Goal: Information Seeking & Learning: Learn about a topic

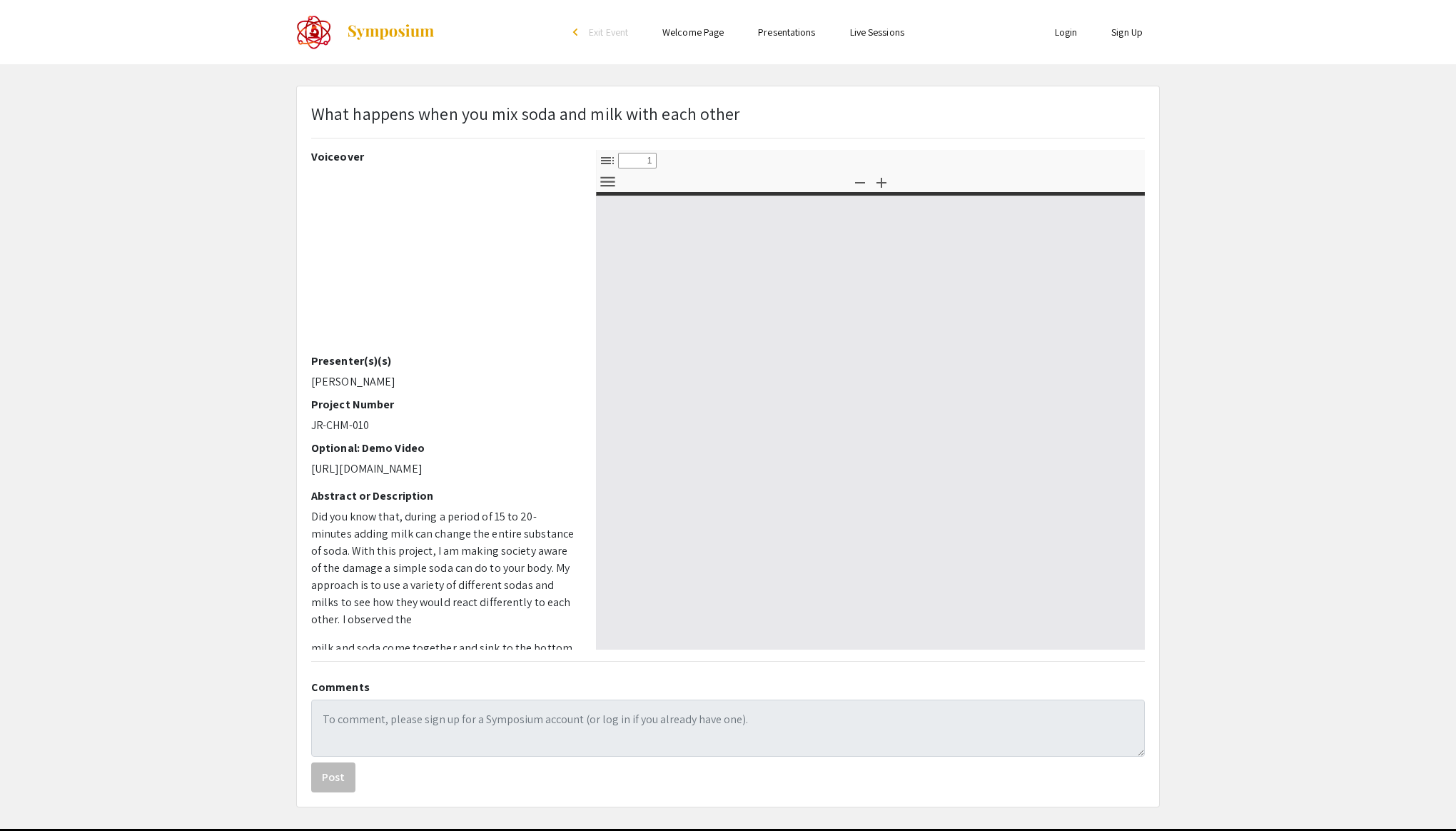
scroll to position [237, 0]
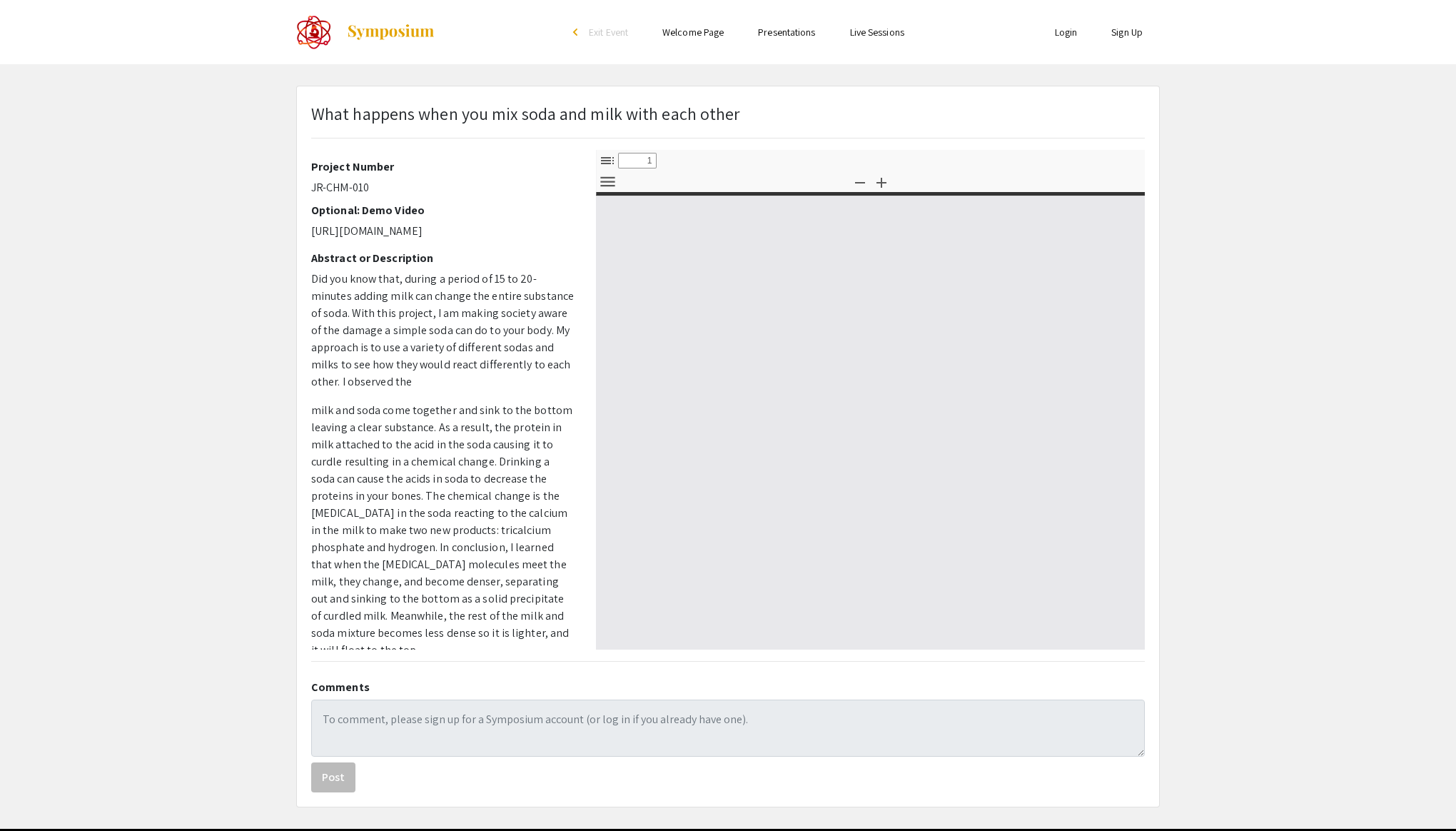
select select "custom"
type input "0"
select select "custom"
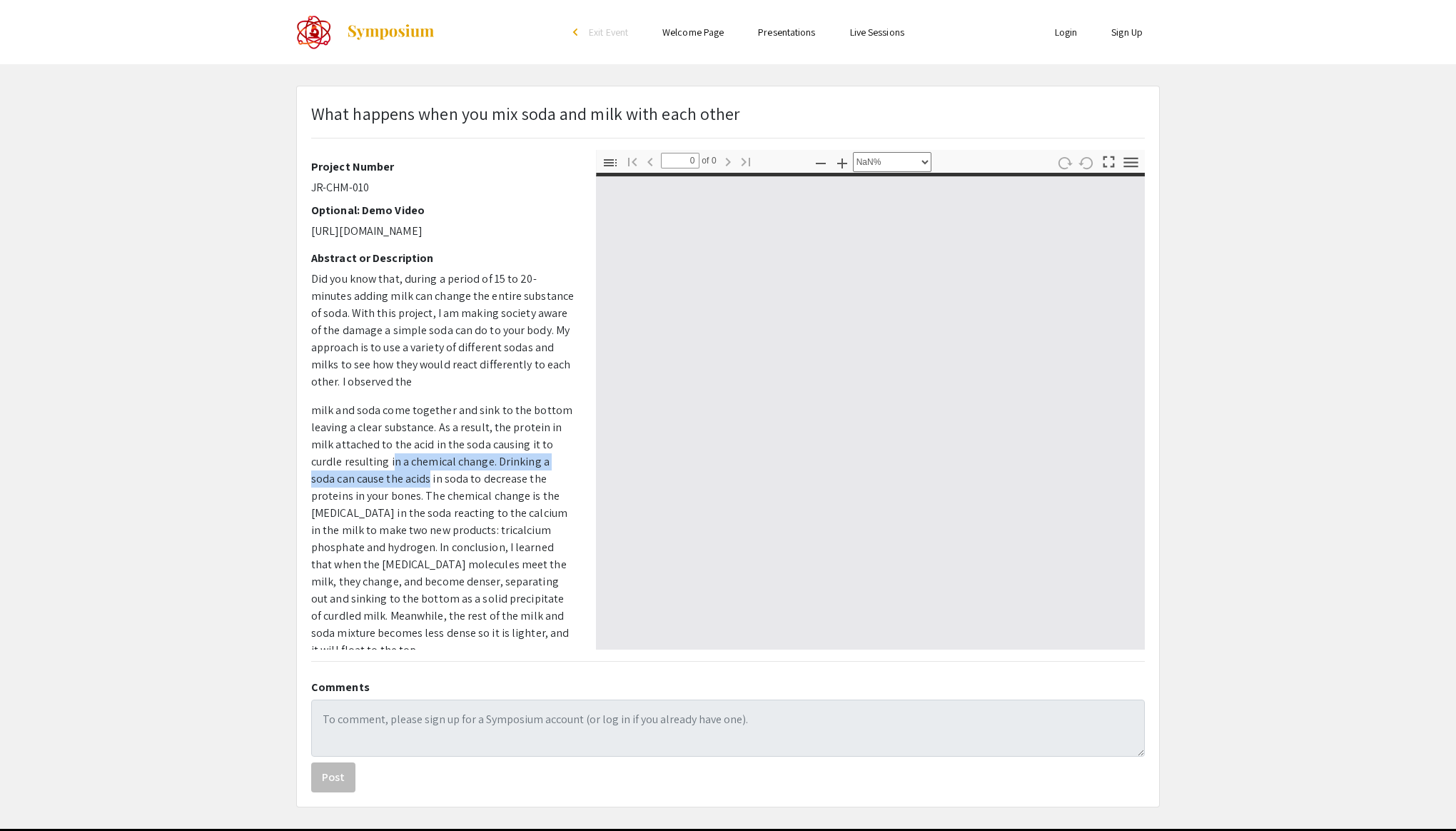
drag, startPoint x: 389, startPoint y: 459, endPoint x: 403, endPoint y: 476, distance: 22.0
click at [401, 475] on p "milk and soda come together and sink to the bottom leaving a clear substance. A…" at bounding box center [443, 530] width 264 height 257
type input "1"
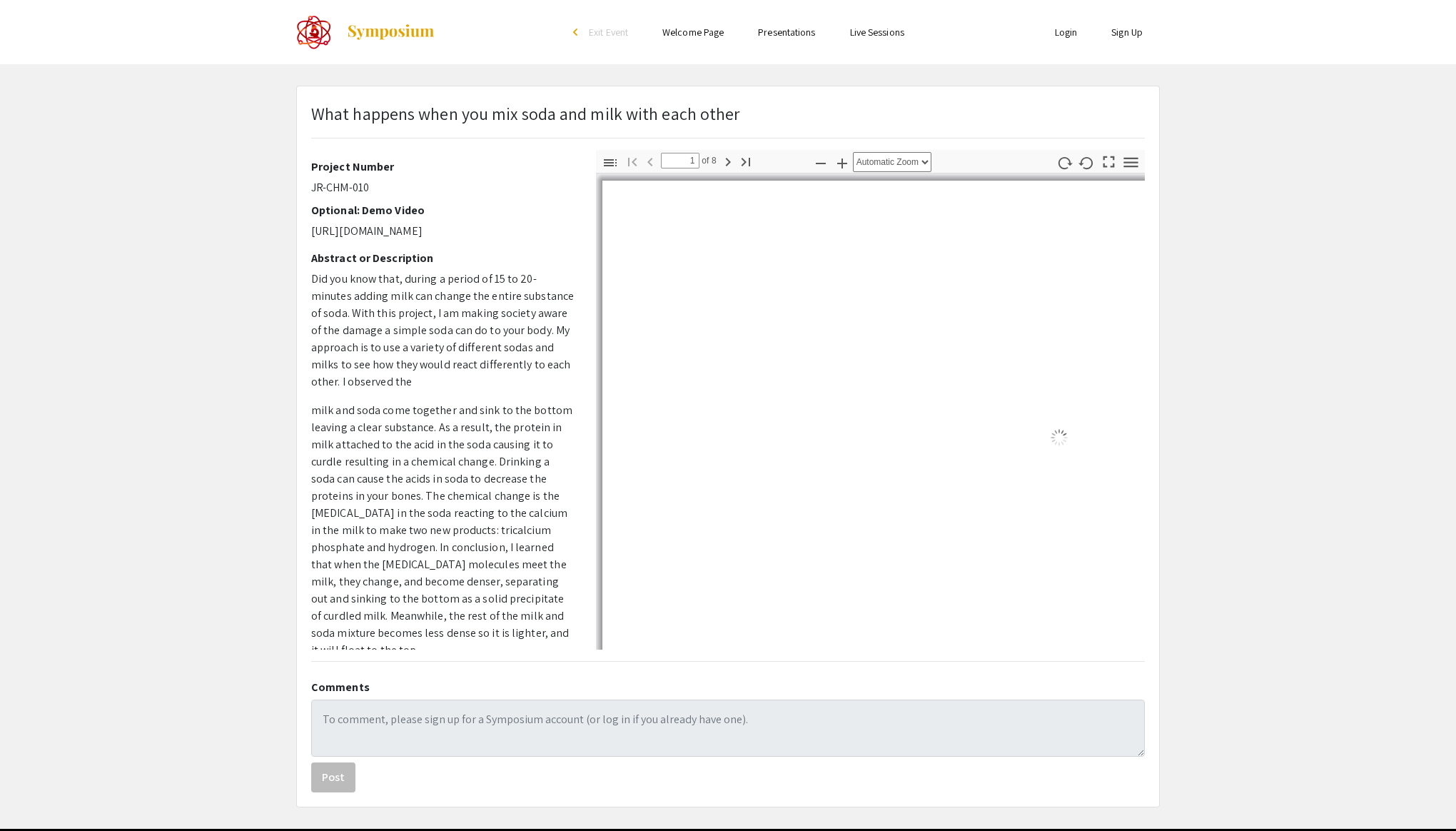
select select "auto"
click at [405, 486] on p "milk and soda come together and sink to the bottom leaving a clear substance. A…" at bounding box center [443, 530] width 264 height 257
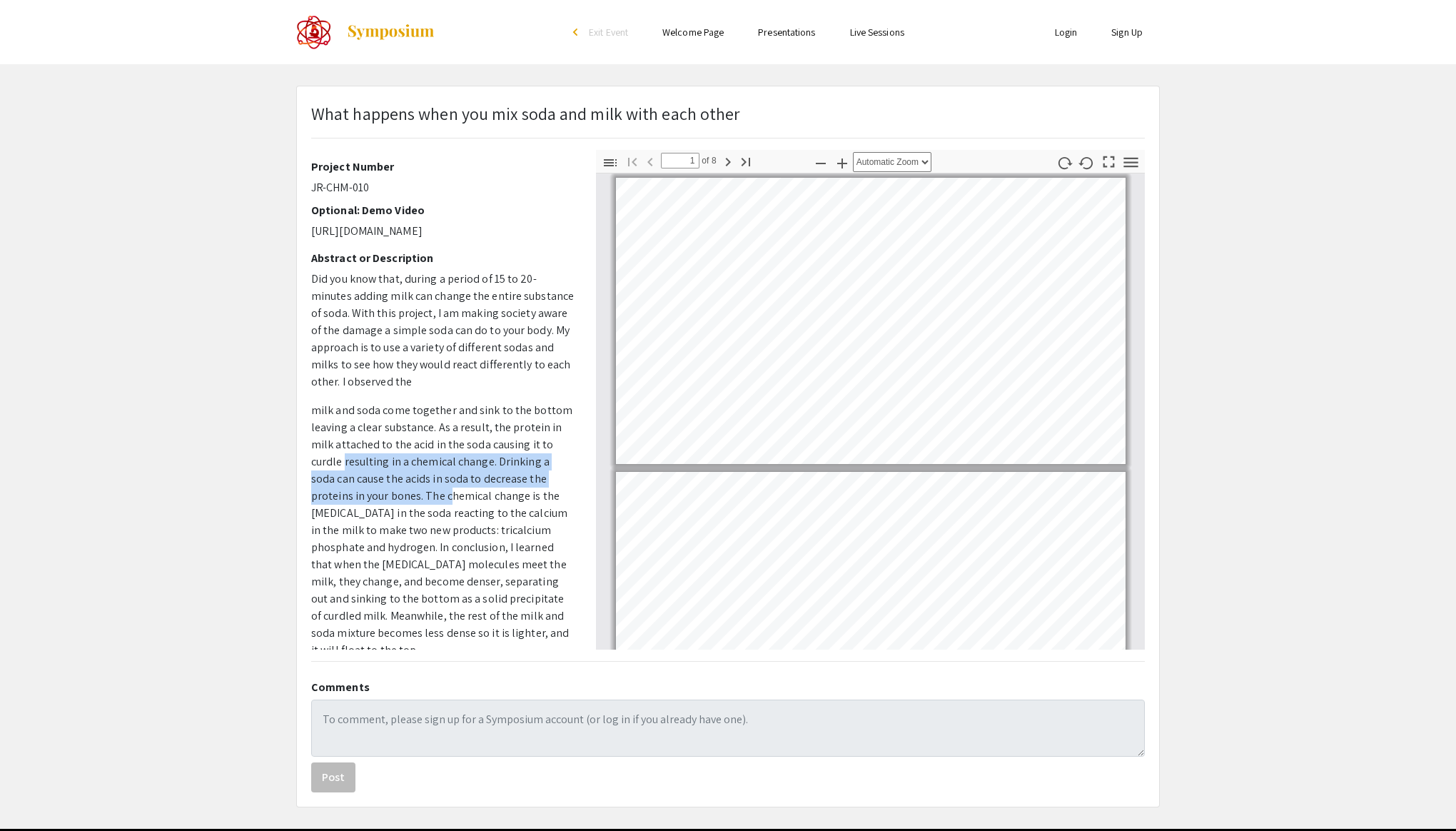
drag, startPoint x: 403, startPoint y: 494, endPoint x: 335, endPoint y: 462, distance: 75.2
click at [337, 462] on p "milk and soda come together and sink to the bottom leaving a clear substance. A…" at bounding box center [443, 530] width 264 height 257
click at [394, 486] on p "milk and soda come together and sink to the bottom leaving a clear substance. A…" at bounding box center [443, 530] width 264 height 257
drag, startPoint x: 427, startPoint y: 492, endPoint x: 373, endPoint y: 462, distance: 61.8
click at [373, 462] on p "milk and soda come together and sink to the bottom leaving a clear substance. A…" at bounding box center [443, 530] width 264 height 257
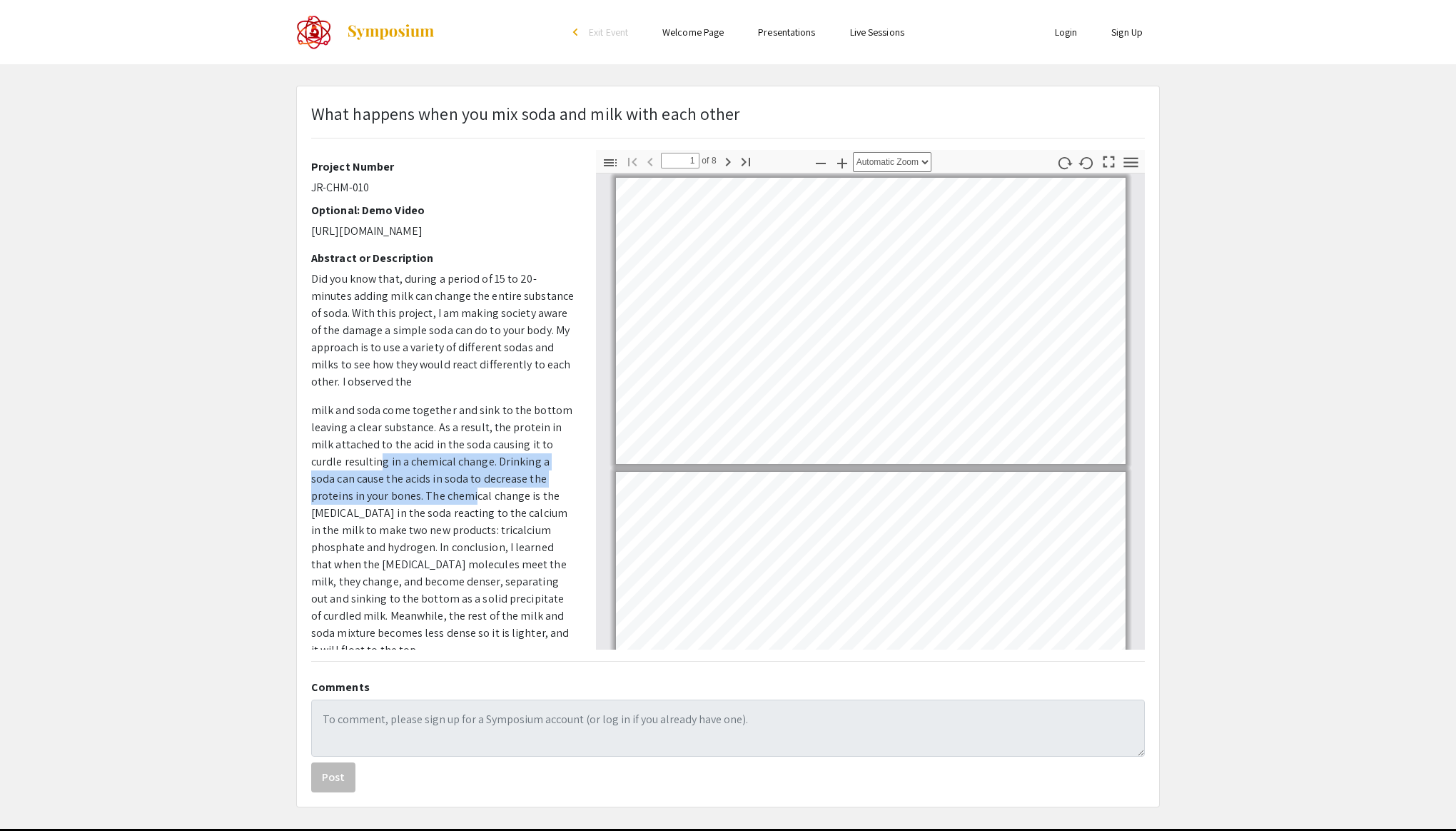
click at [412, 494] on p "milk and soda come together and sink to the bottom leaving a clear substance. A…" at bounding box center [443, 530] width 264 height 257
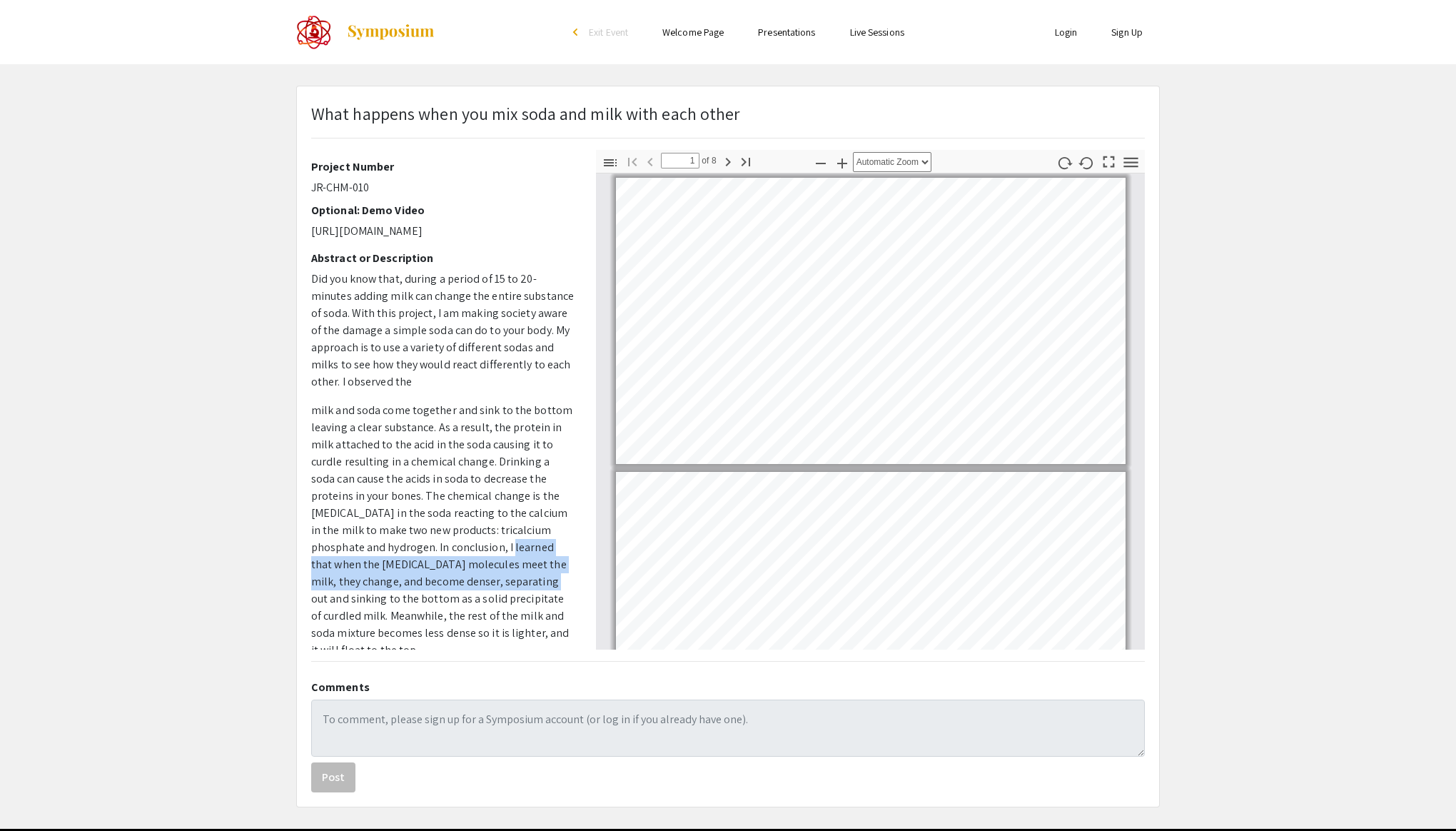
drag, startPoint x: 432, startPoint y: 548, endPoint x: 488, endPoint y: 571, distance: 60.5
click at [488, 571] on p "milk and soda come together and sink to the bottom leaving a clear substance. A…" at bounding box center [443, 530] width 264 height 257
drag, startPoint x: 506, startPoint y: 572, endPoint x: 428, endPoint y: 532, distance: 87.7
click at [429, 532] on p "milk and soda come together and sink to the bottom leaving a clear substance. A…" at bounding box center [443, 530] width 264 height 257
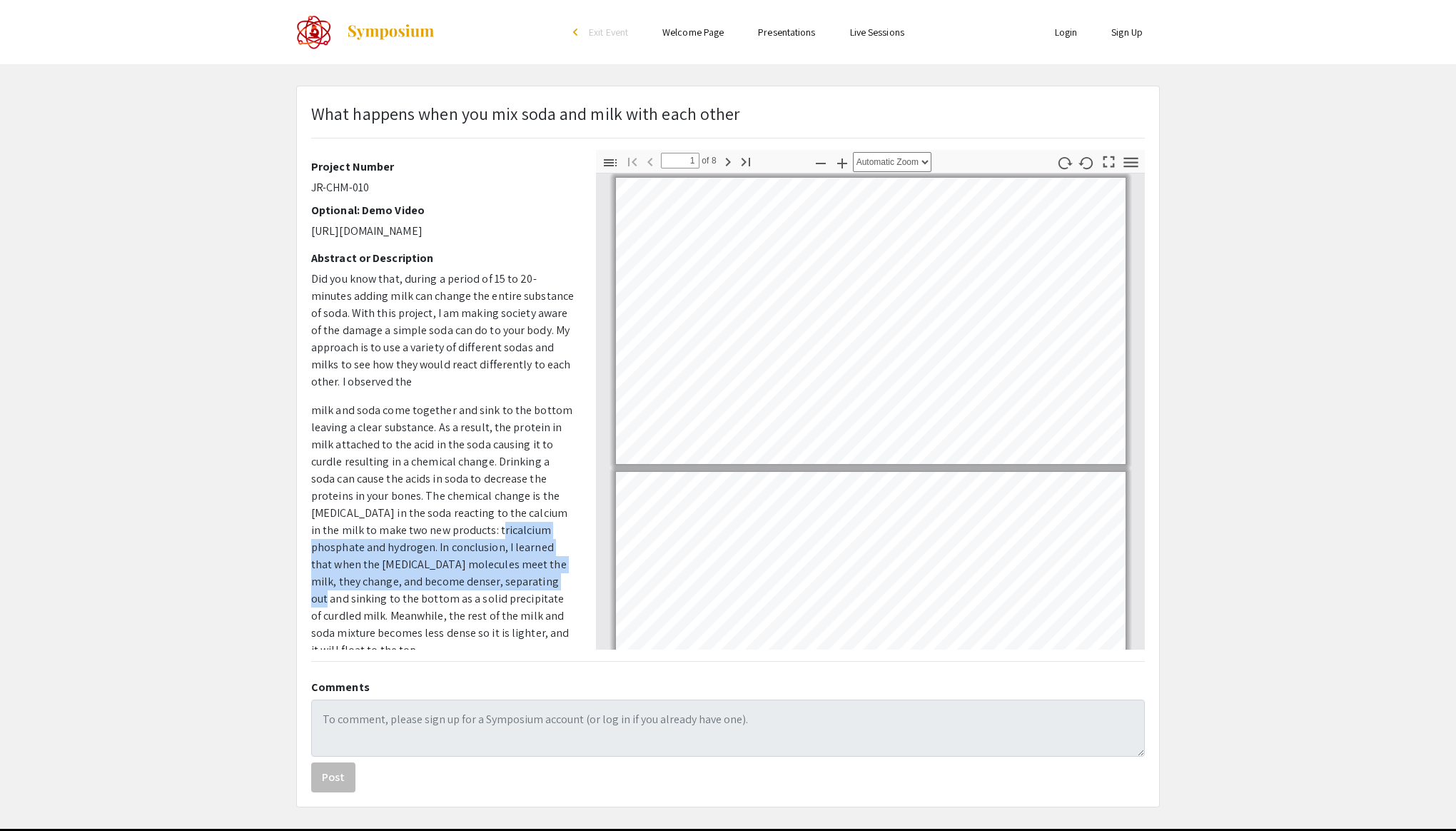
click at [428, 532] on p "milk and soda come together and sink to the bottom leaving a clear substance. A…" at bounding box center [443, 530] width 264 height 257
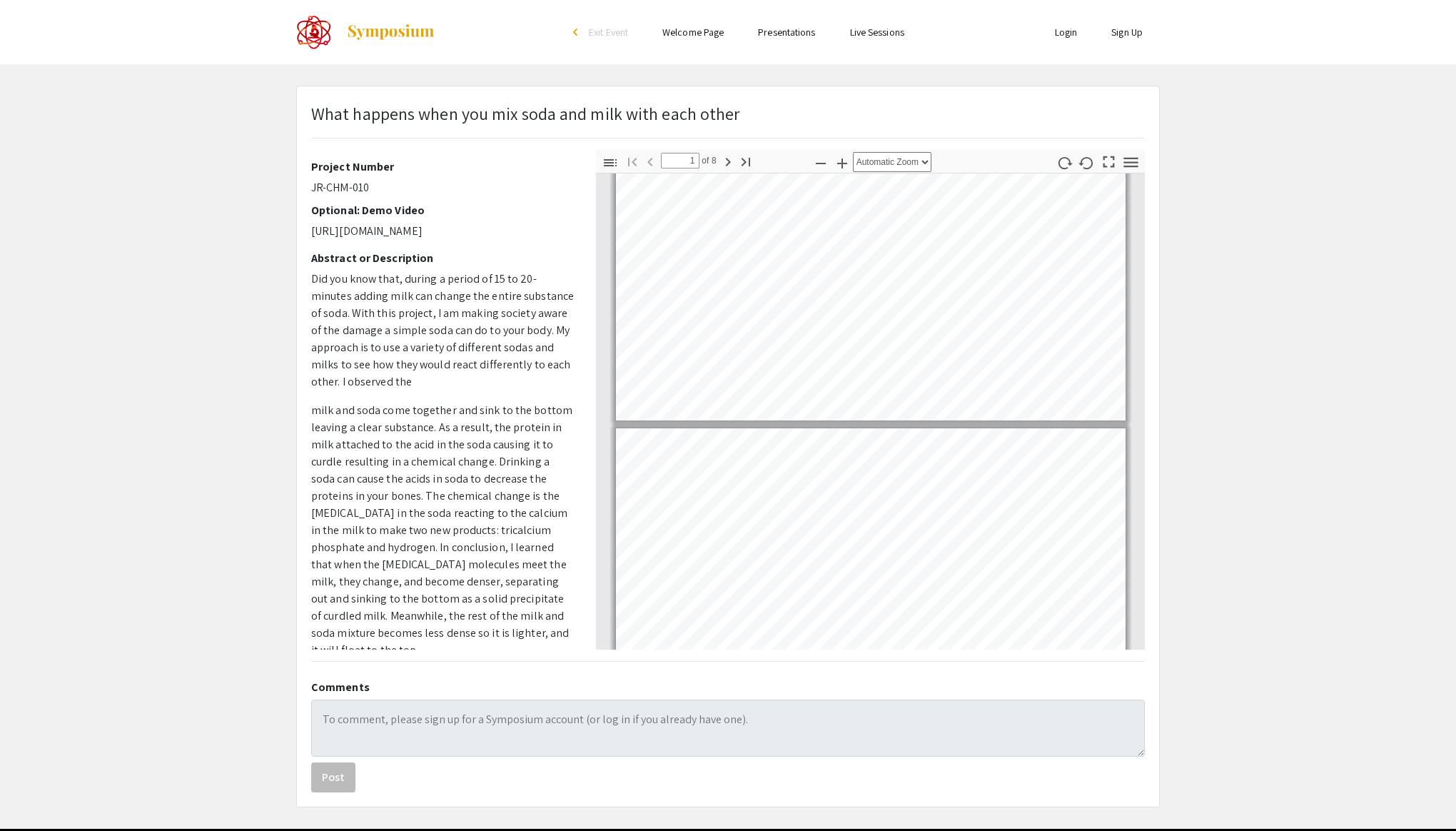
scroll to position [48, 0]
